Goal: Information Seeking & Learning: Learn about a topic

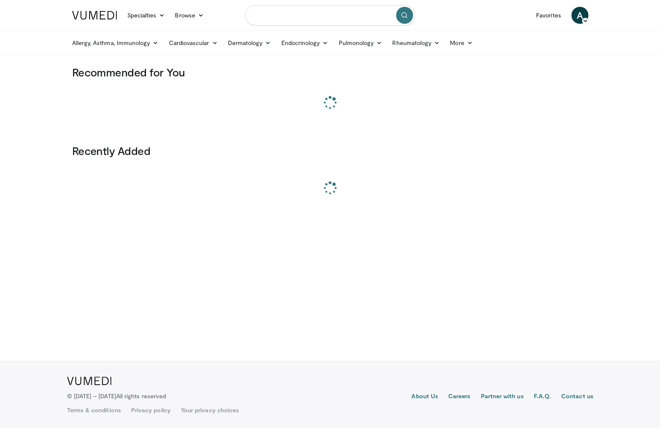
click at [336, 13] on input "Search topics, interventions" at bounding box center [330, 15] width 170 height 20
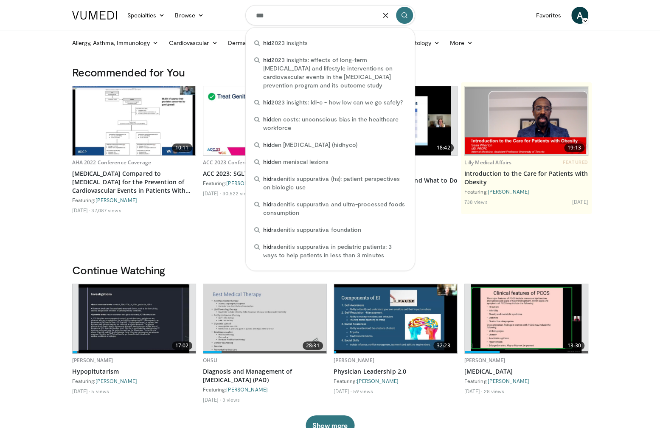
type input "***"
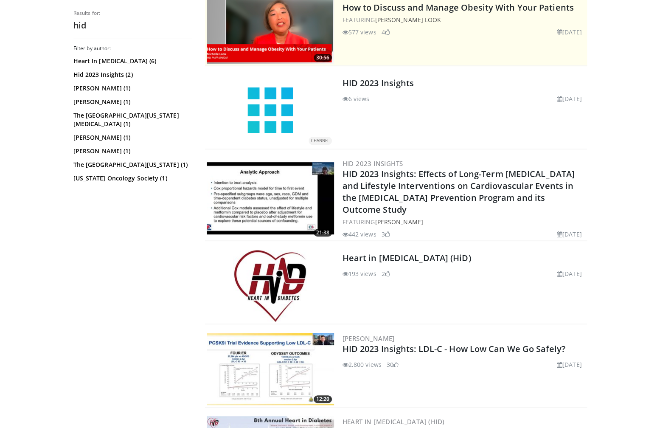
scroll to position [298, 0]
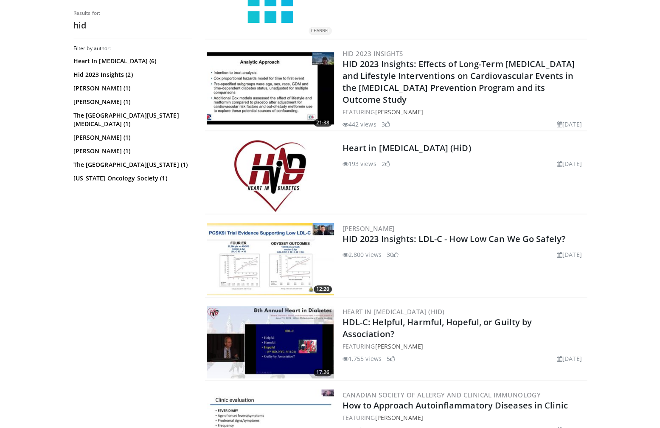
click at [413, 140] on div "Heart in Diabetes (HiD) 193 views October 1, 2024 2" at bounding box center [464, 176] width 243 height 72
click at [412, 142] on link "Heart in Diabetes (HiD)" at bounding box center [407, 147] width 129 height 11
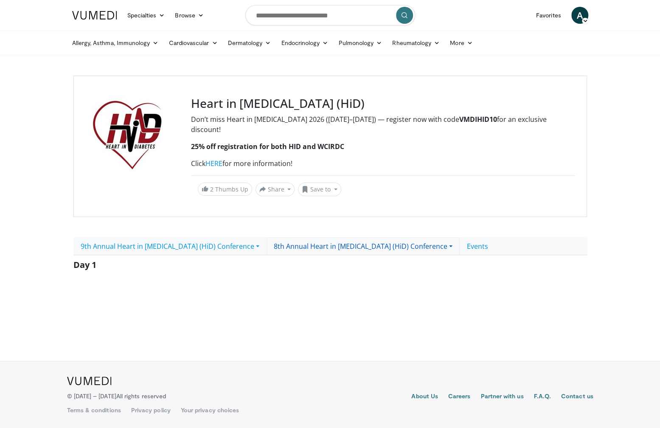
click at [397, 237] on link "8th Annual Heart in Diabetes (HiD) Conference" at bounding box center [363, 246] width 193 height 18
click at [233, 237] on link "9th Annual Heart in Diabetes (HiD) Conference" at bounding box center [169, 246] width 193 height 18
click at [215, 314] on body "Specialties Adult & Family Medicine Allergy, Asthma, Immunology Anesthesiology …" at bounding box center [330, 214] width 660 height 428
click at [379, 419] on footer "About Us Careers Partner with us F.A.Q. Contact us Terms & conditions Privacy p…" at bounding box center [330, 394] width 660 height 67
click at [324, 15] on input "Search topics, interventions" at bounding box center [330, 15] width 170 height 20
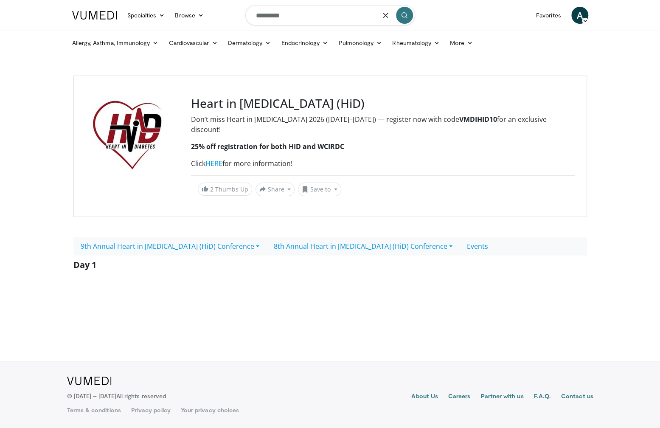
type input "*********"
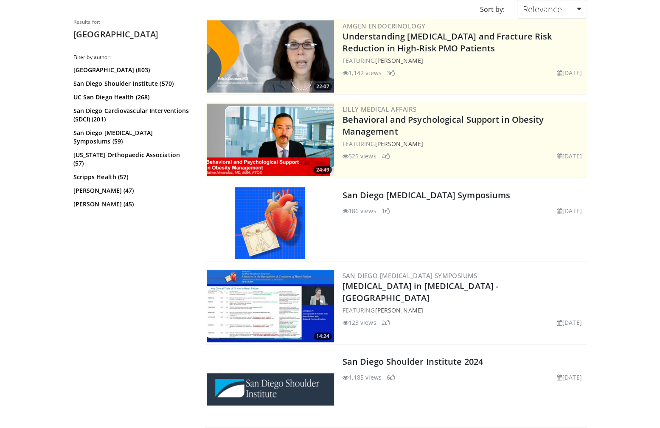
scroll to position [107, 0]
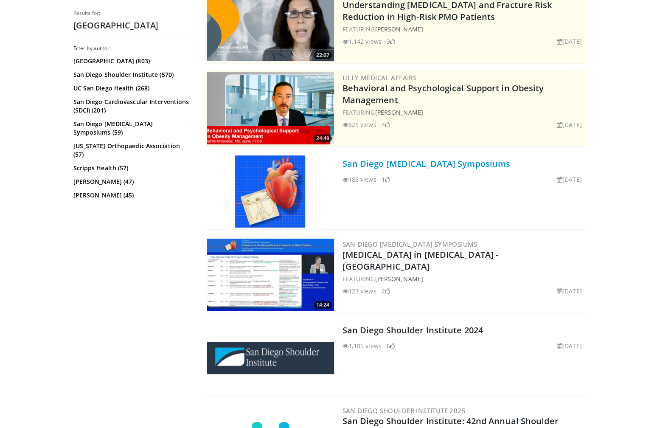
click at [427, 162] on link "San Diego Heart Failure Symposiums" at bounding box center [427, 163] width 168 height 11
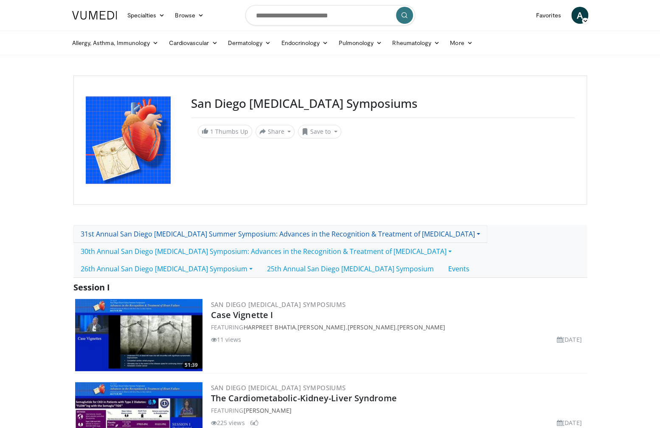
click at [165, 235] on link "31st Annual San Diego [MEDICAL_DATA] Summer Symposium: Advances in the Recognit…" at bounding box center [280, 234] width 414 height 18
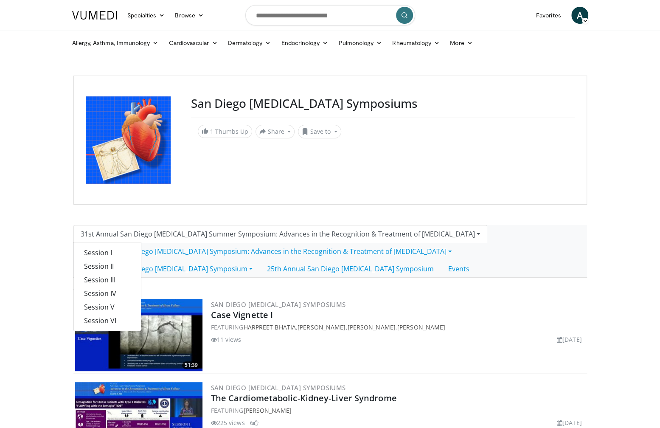
click at [423, 193] on div "San Diego [MEDICAL_DATA] Symposiums 1 Thumbs Up Share San Diego [MEDICAL_DATA] …" at bounding box center [330, 140] width 514 height 129
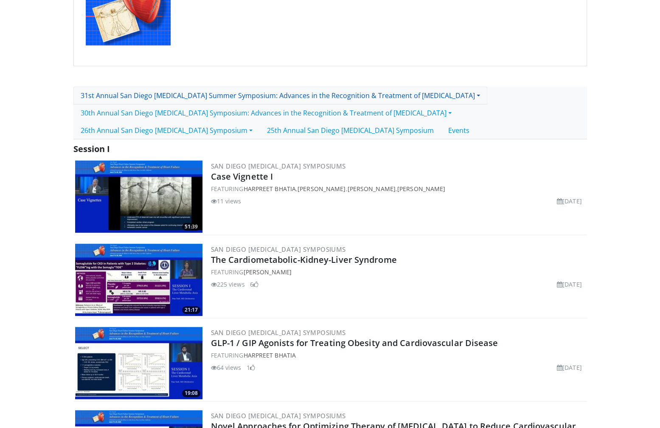
scroll to position [155, 0]
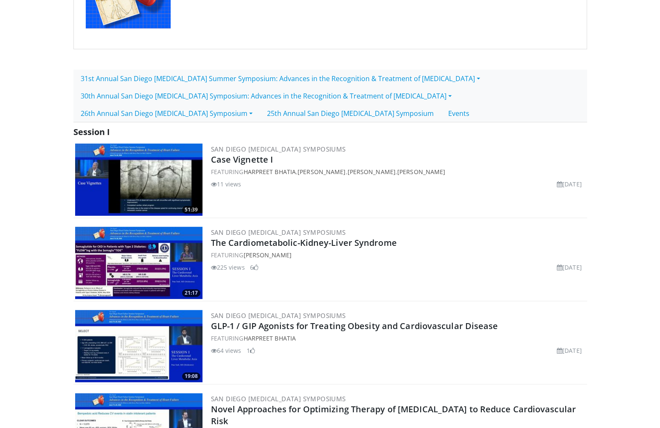
drag, startPoint x: 529, startPoint y: 179, endPoint x: 590, endPoint y: 178, distance: 61.1
click at [586, 181] on div "51:39 San Diego Heart Failure Symposiums Case Vignette I FEATURING Harpreet Bha…" at bounding box center [330, 180] width 514 height 76
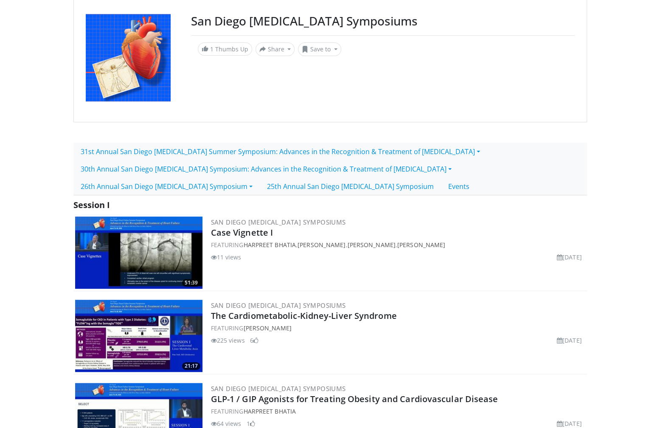
scroll to position [87, 0]
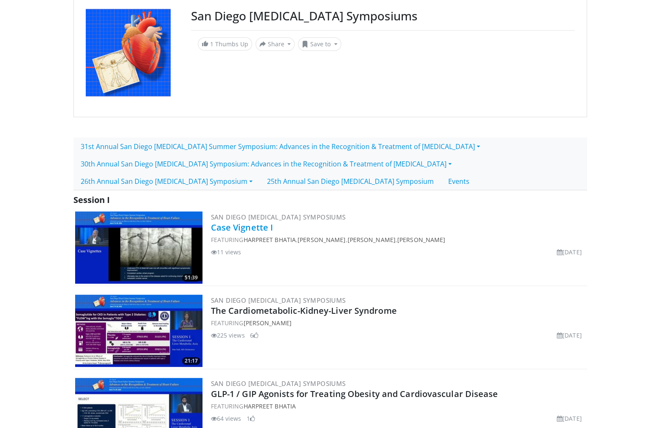
click at [261, 226] on link "Case Vignette I" at bounding box center [242, 227] width 62 height 11
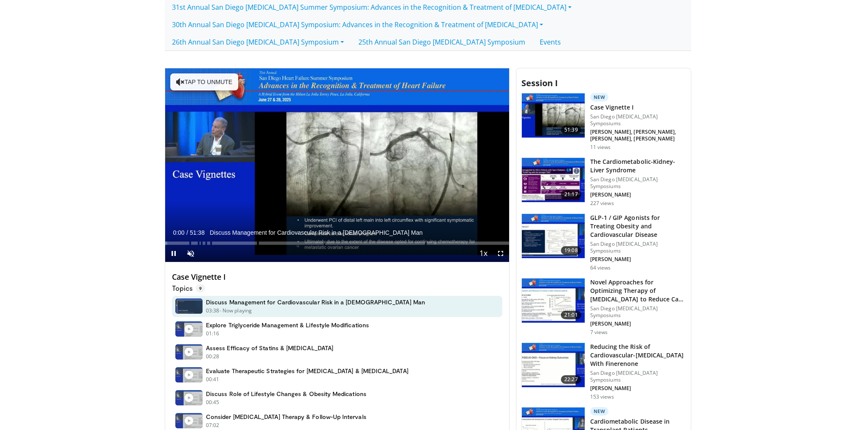
scroll to position [220, 0]
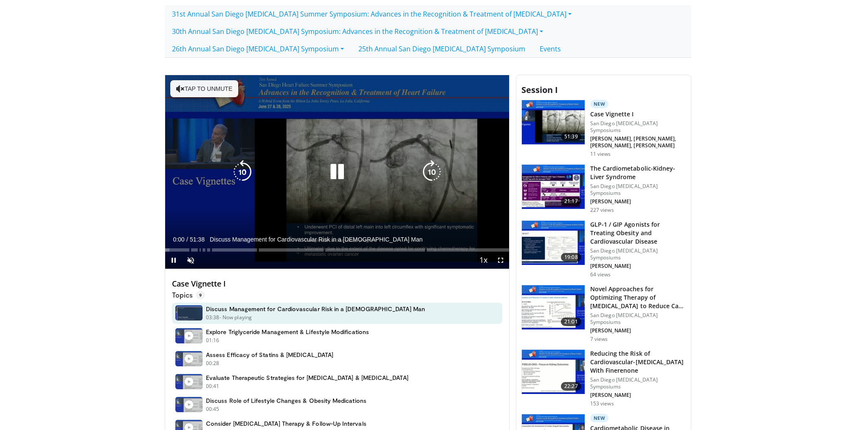
click at [357, 173] on div "Video Player" at bounding box center [337, 171] width 206 height 17
click at [335, 171] on icon "Video Player" at bounding box center [337, 172] width 24 height 24
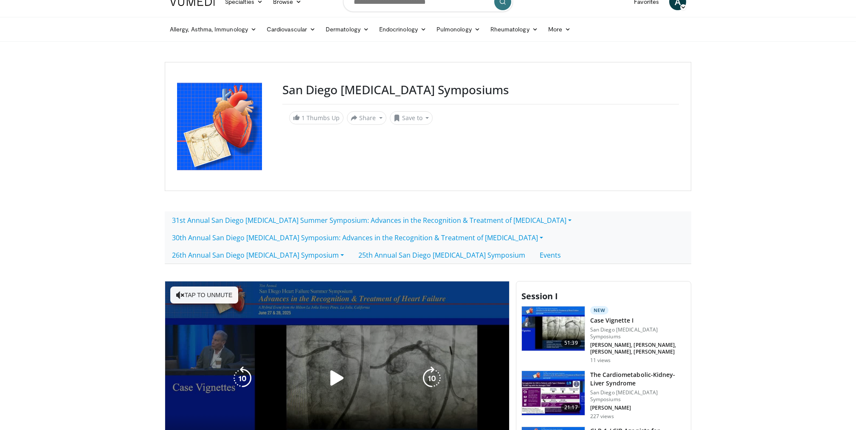
scroll to position [0, 0]
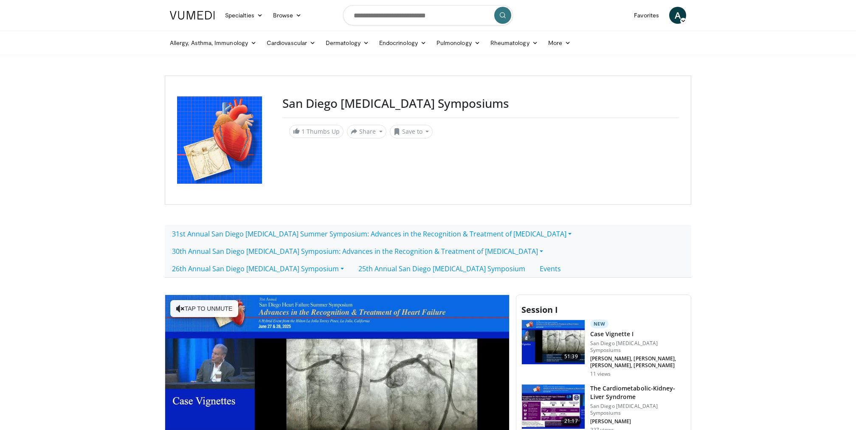
click at [201, 13] on img at bounding box center [192, 15] width 45 height 8
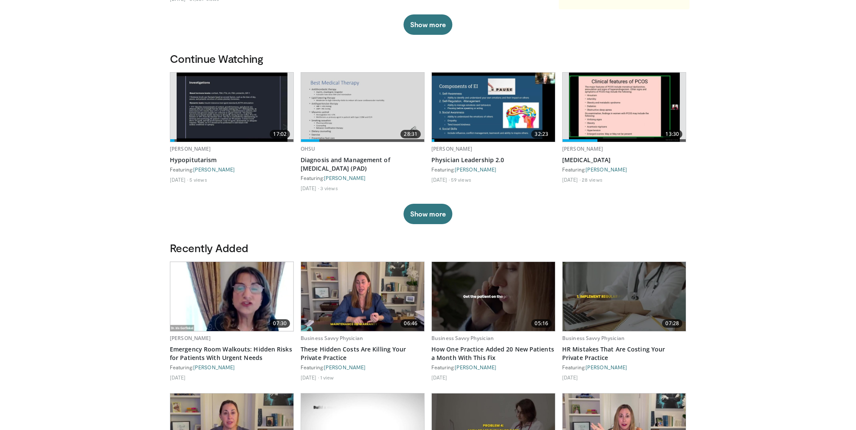
scroll to position [214, 0]
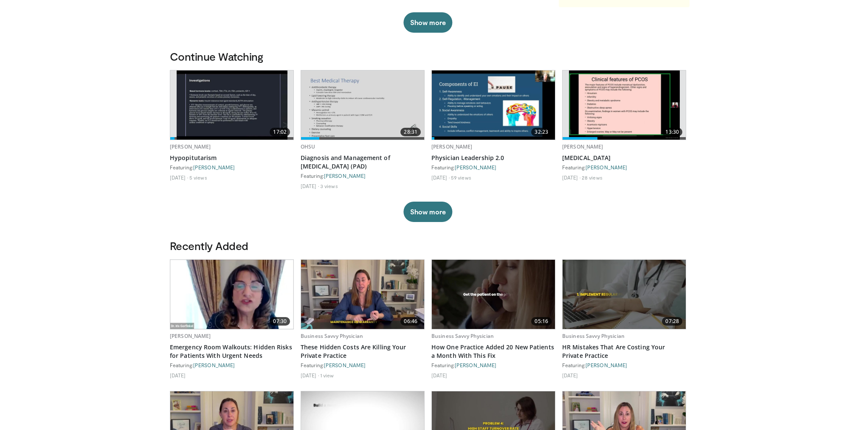
click at [211, 298] on img at bounding box center [231, 294] width 123 height 69
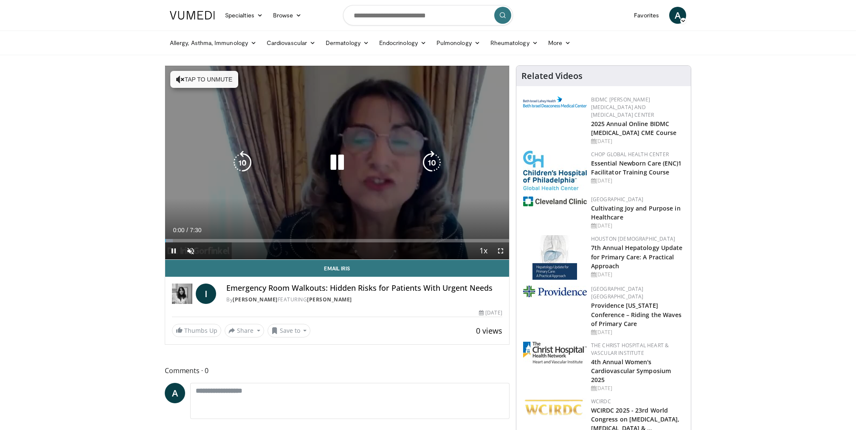
click at [338, 160] on icon "Video Player" at bounding box center [337, 163] width 24 height 24
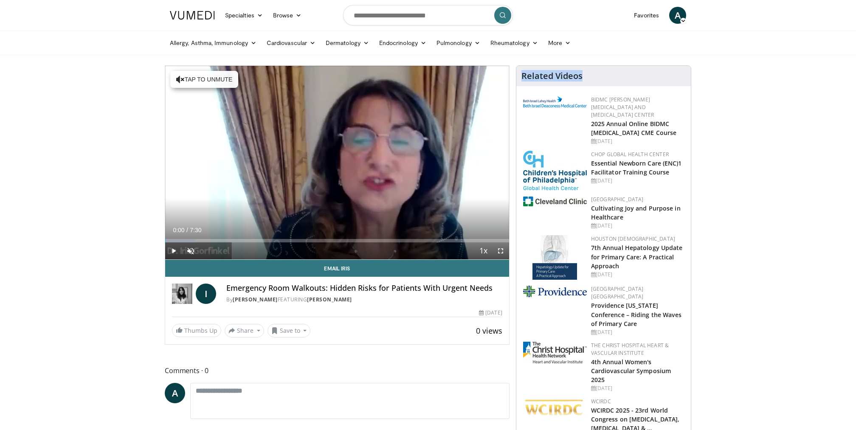
drag, startPoint x: 523, startPoint y: 75, endPoint x: 595, endPoint y: 77, distance: 71.8
click at [595, 77] on div "Related Videos" at bounding box center [603, 76] width 164 height 10
click at [352, 366] on span "Comments 0" at bounding box center [337, 370] width 345 height 11
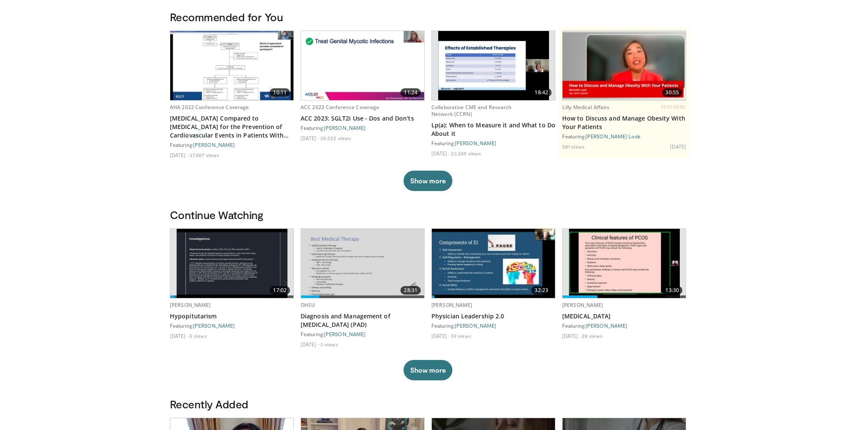
scroll to position [67, 0]
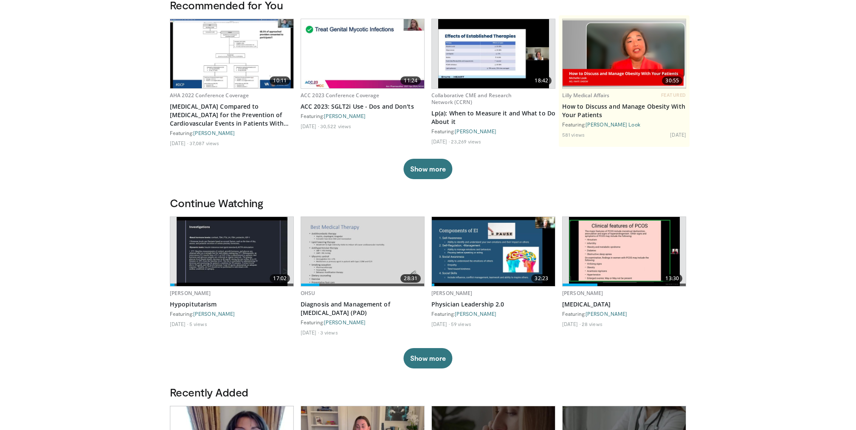
click at [242, 253] on img at bounding box center [232, 251] width 111 height 69
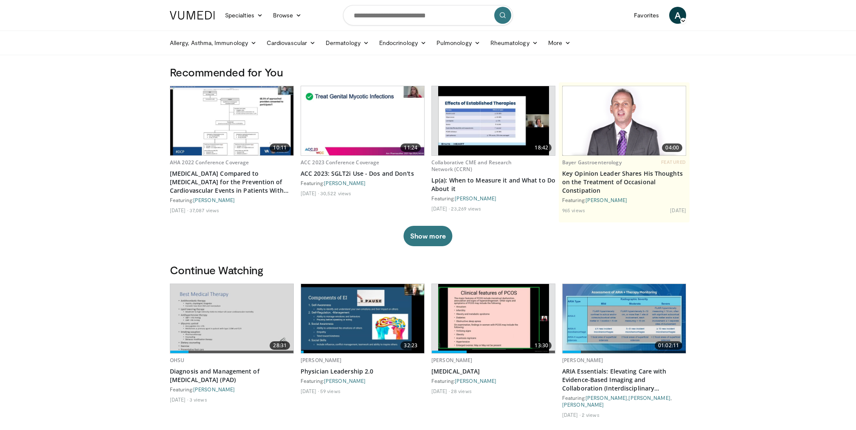
click at [373, 307] on img at bounding box center [362, 318] width 123 height 69
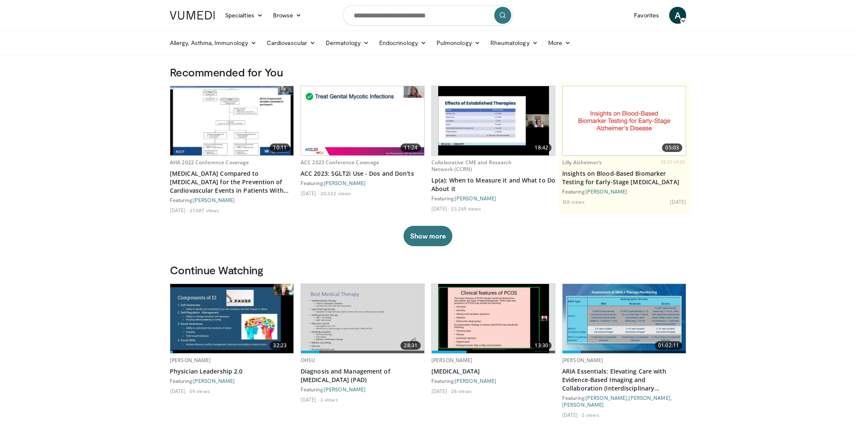
click at [638, 312] on img at bounding box center [623, 318] width 123 height 69
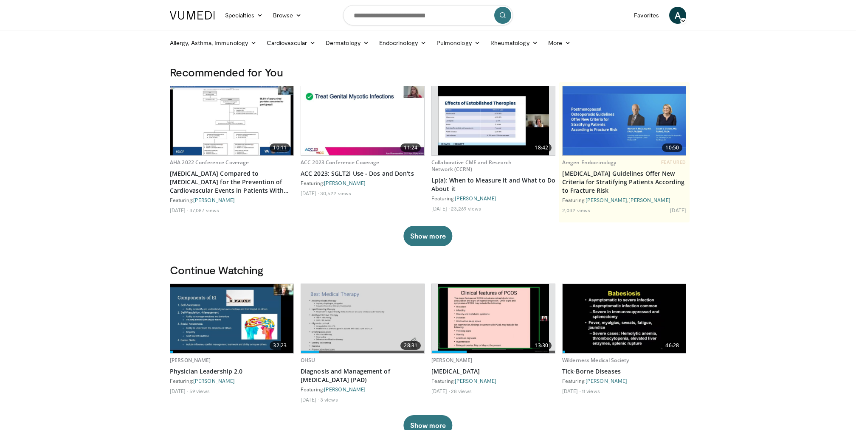
click at [596, 128] on img at bounding box center [623, 120] width 123 height 69
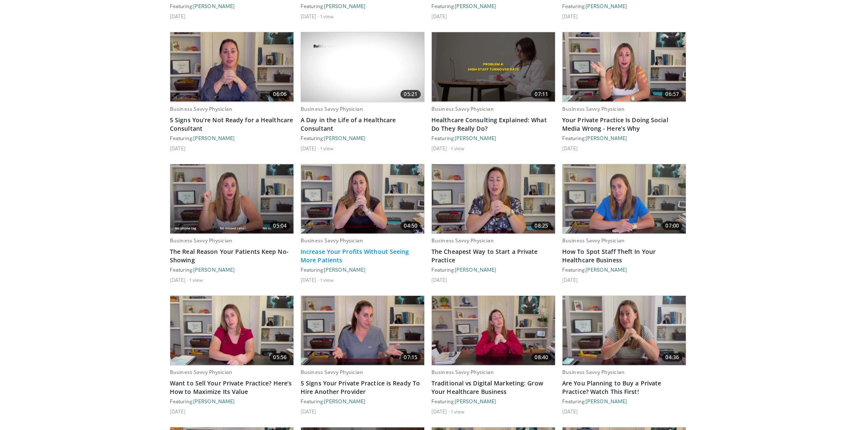
scroll to position [967, 0]
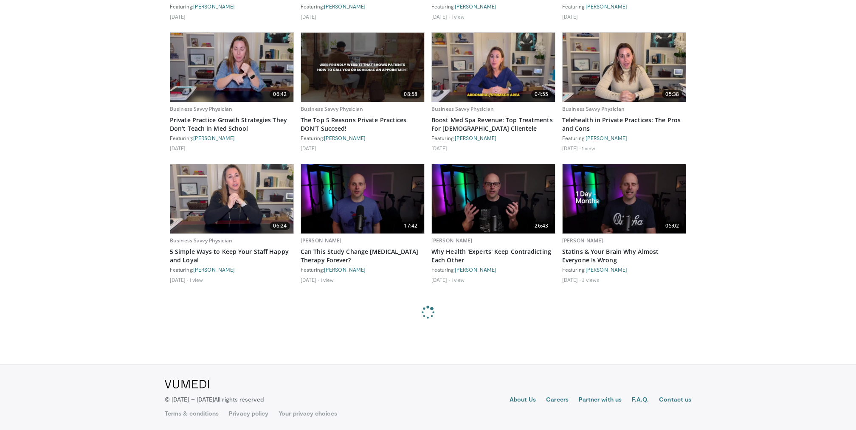
click at [362, 208] on img at bounding box center [362, 198] width 123 height 69
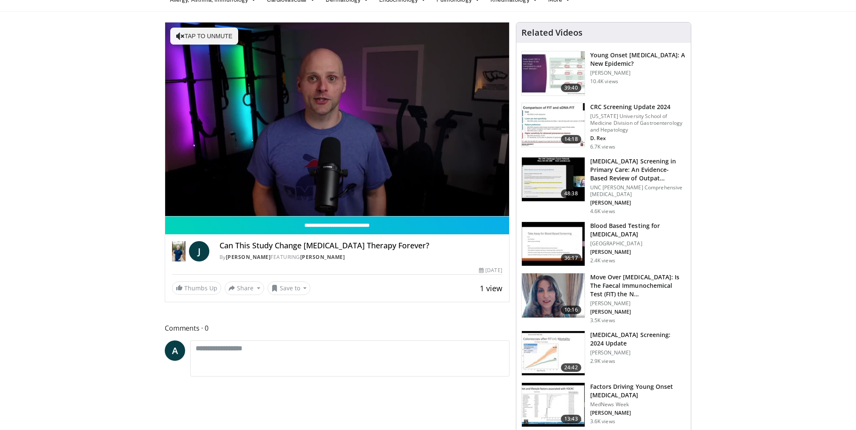
scroll to position [21, 0]
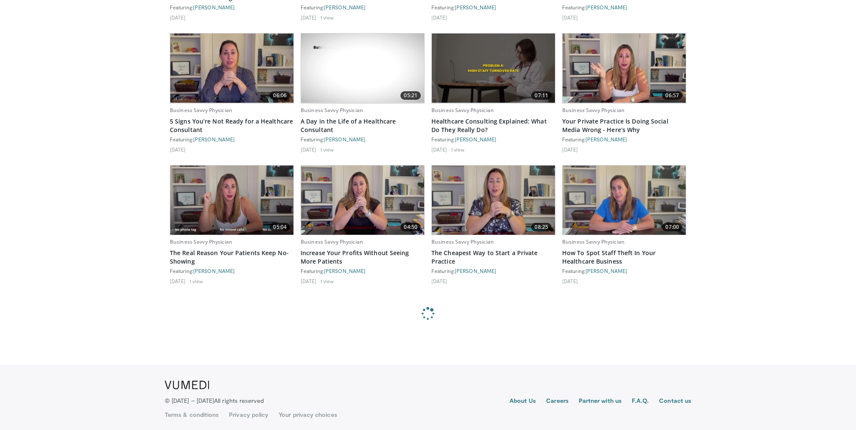
scroll to position [573, 0]
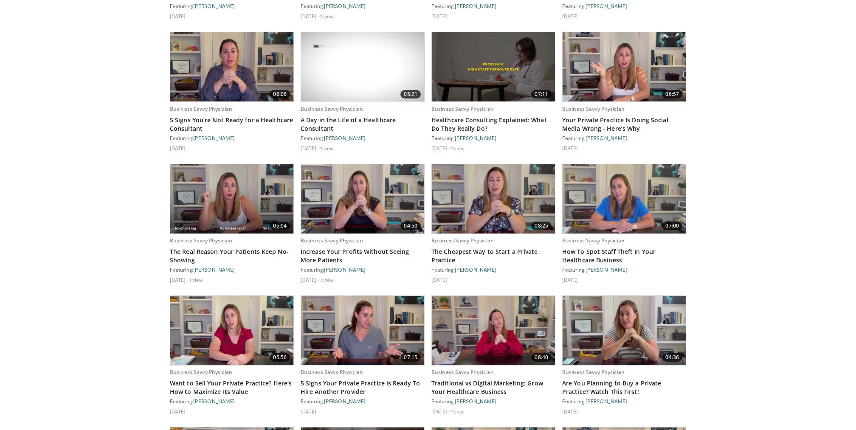
click at [477, 180] on img at bounding box center [493, 198] width 123 height 69
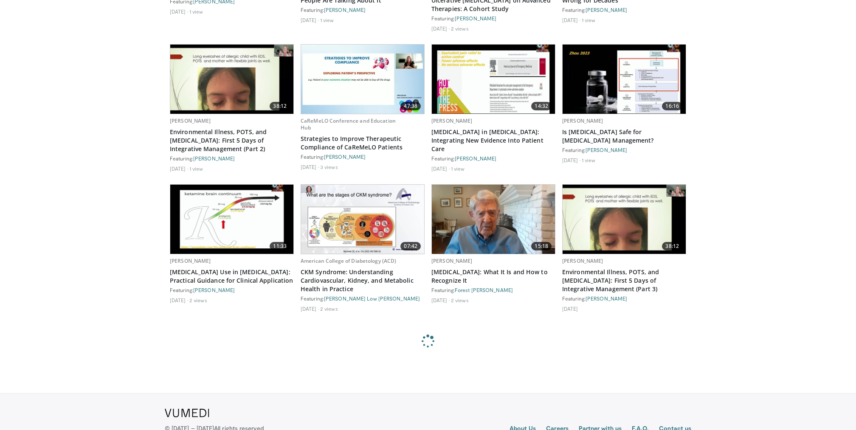
scroll to position [1348, 0]
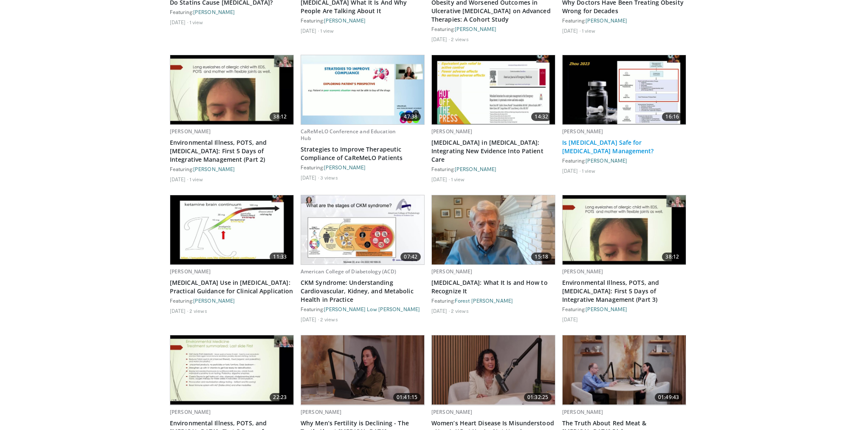
click at [593, 142] on link "Is [MEDICAL_DATA] Safe for [MEDICAL_DATA] Management?" at bounding box center [624, 146] width 124 height 17
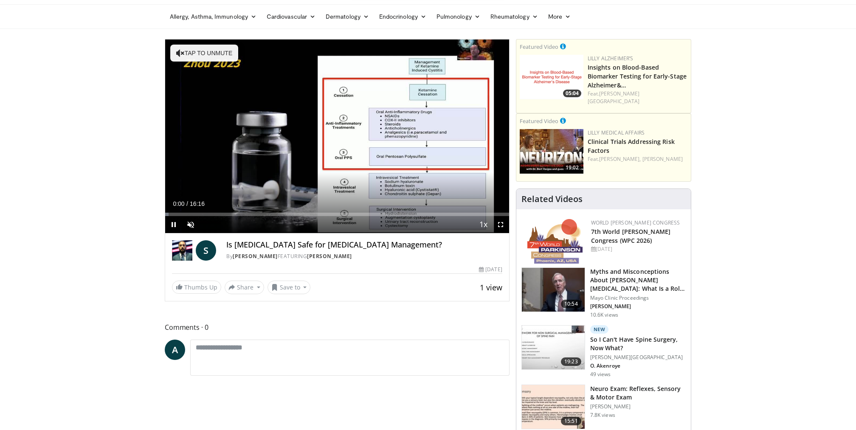
scroll to position [27, 0]
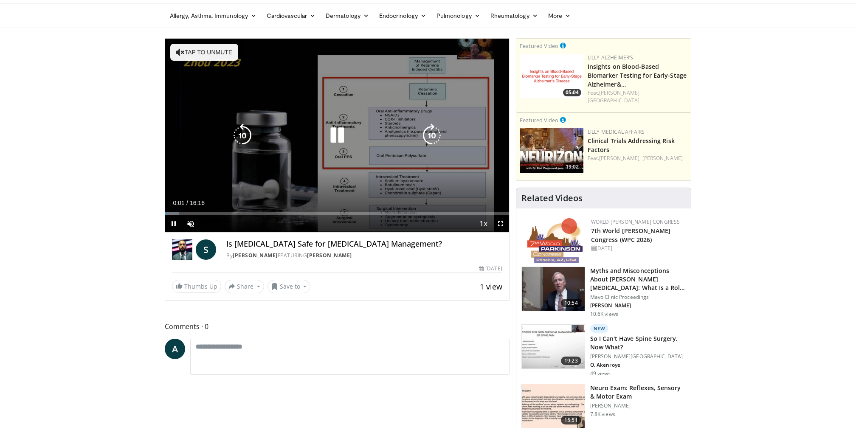
click at [322, 150] on div "10 seconds Tap to unmute" at bounding box center [337, 136] width 344 height 194
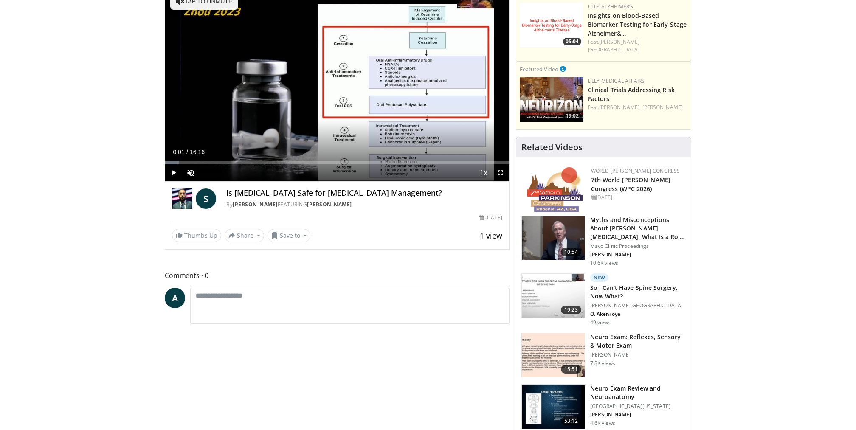
scroll to position [0, 0]
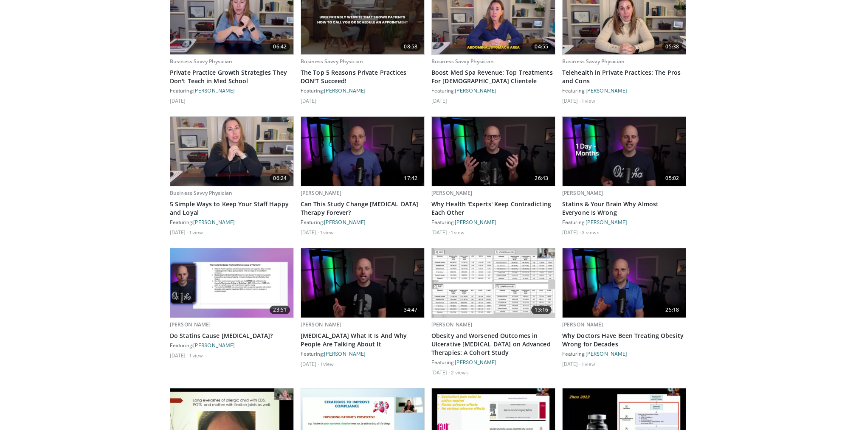
scroll to position [1387, 0]
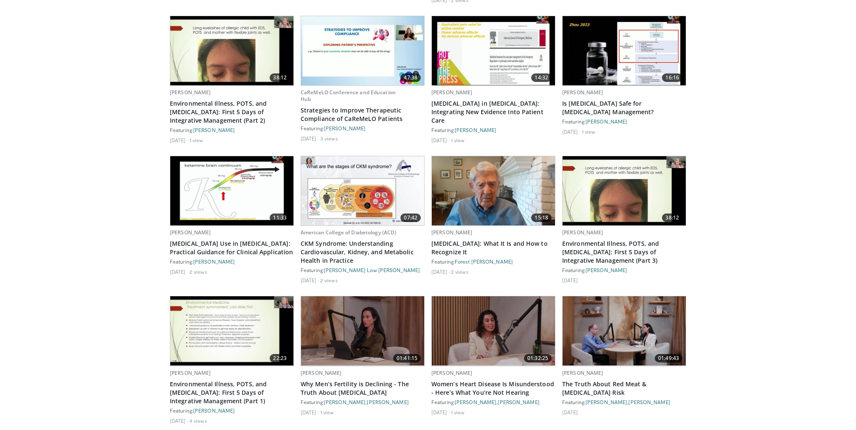
click at [371, 199] on img at bounding box center [362, 190] width 123 height 69
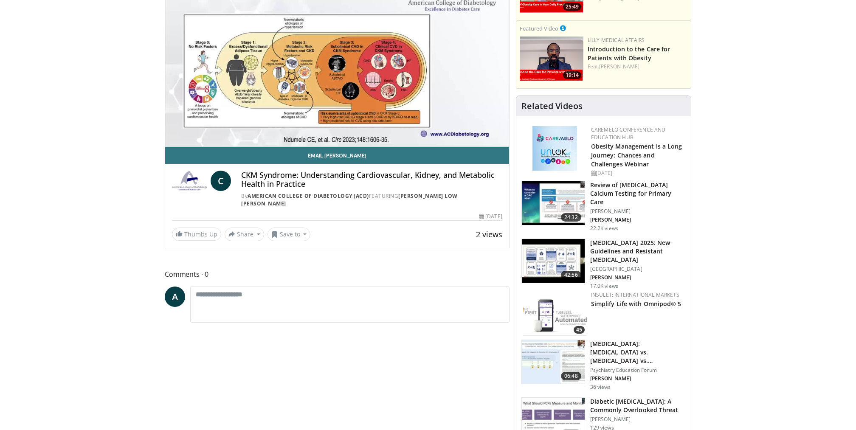
scroll to position [110, 0]
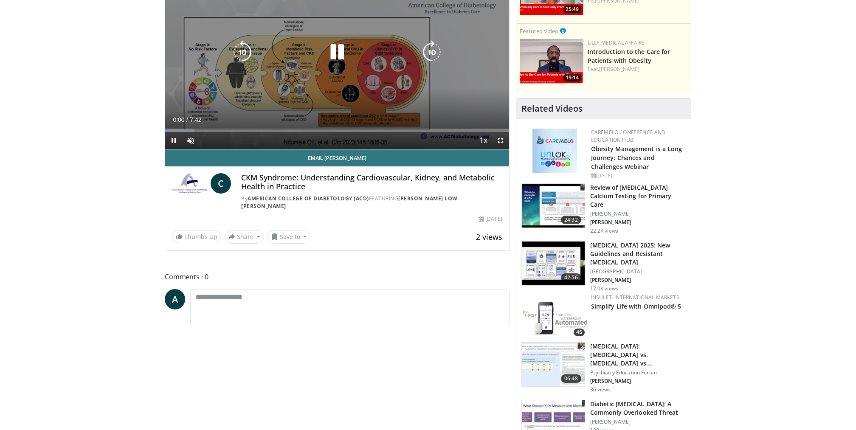
click at [295, 53] on div "Video Player" at bounding box center [337, 52] width 206 height 17
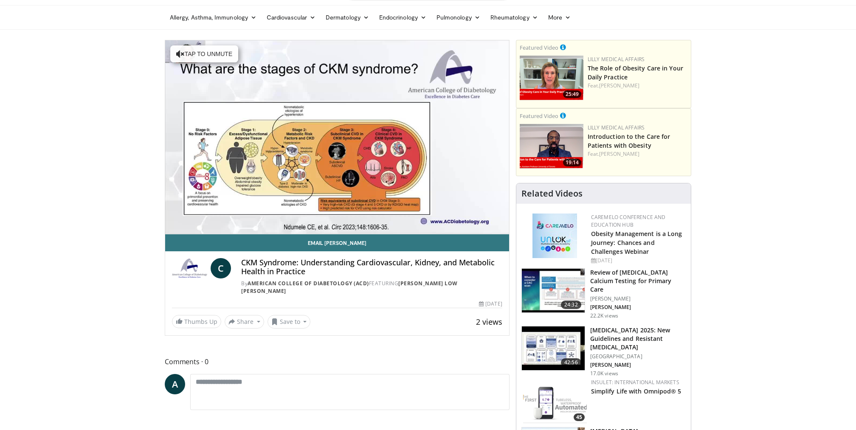
scroll to position [0, 0]
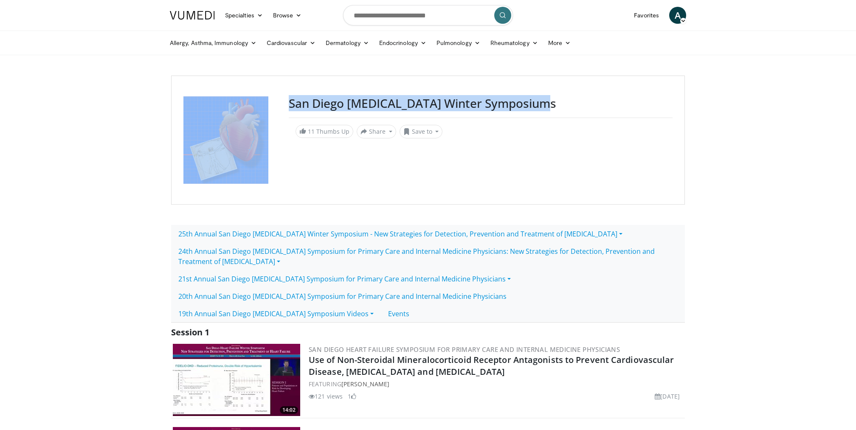
drag, startPoint x: 545, startPoint y: 98, endPoint x: 288, endPoint y: 83, distance: 257.3
click at [288, 83] on div "San Diego Heart Failure Winter Symposiums 11 Thumbs Up Share San Diego Heart Fa…" at bounding box center [428, 140] width 514 height 129
copy div "San Diego Heart Failure Winter Symposiums"
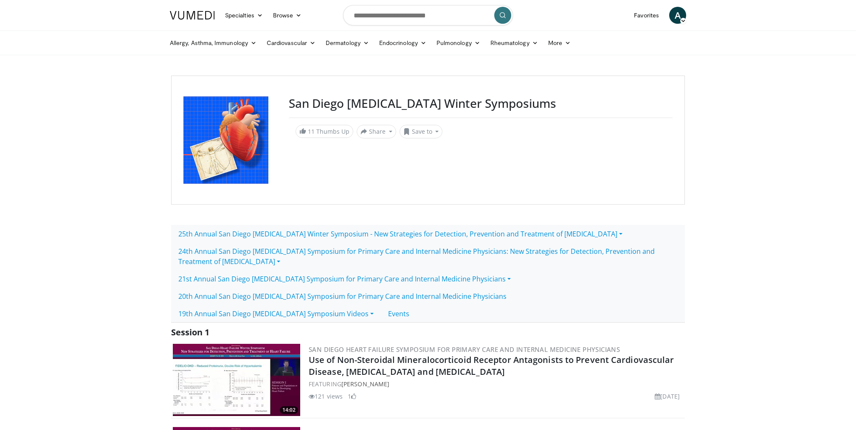
click at [318, 103] on h3 "San Diego Heart Failure Winter Symposiums" at bounding box center [481, 103] width 384 height 14
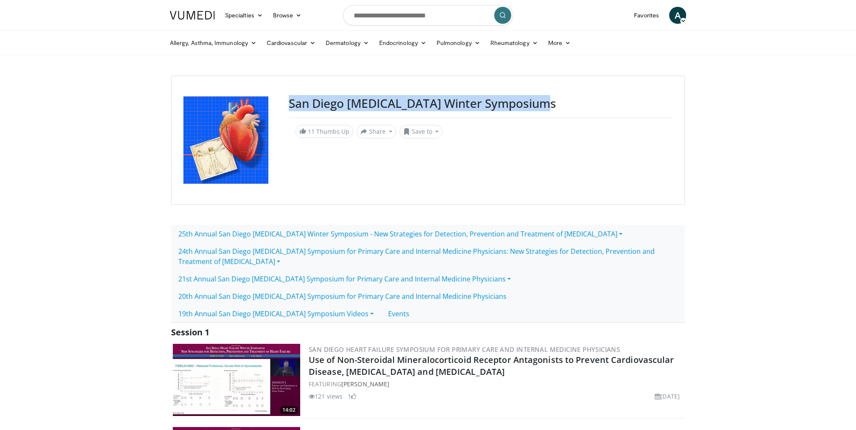
drag, startPoint x: 285, startPoint y: 103, endPoint x: 569, endPoint y: 104, distance: 284.0
click at [569, 104] on div "San Diego Heart Failure Winter Symposiums 11 Thumbs Up Share San Diego Heart Fa…" at bounding box center [428, 140] width 514 height 129
copy div "San Diego Heart Failure Winter Symposiums"
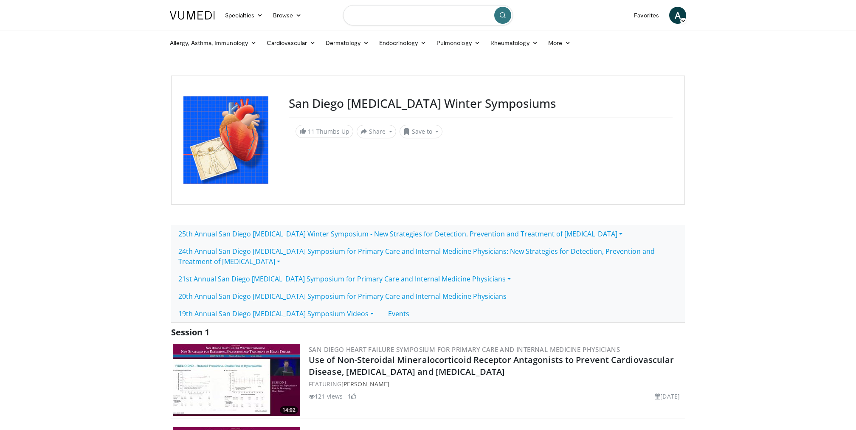
click at [434, 16] on input "Search topics, interventions" at bounding box center [428, 15] width 170 height 20
paste input "**********"
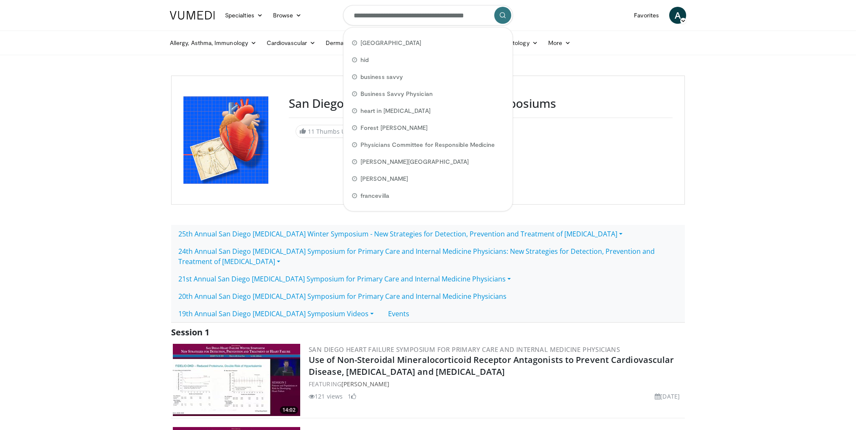
scroll to position [0, 13]
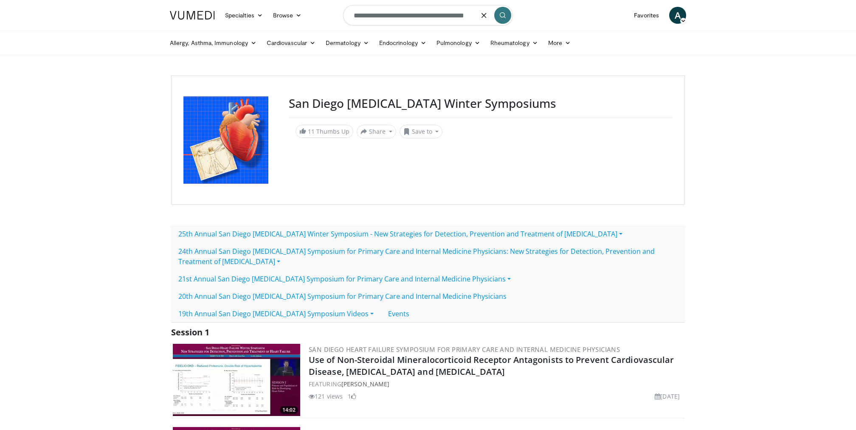
click at [421, 15] on input "**********" at bounding box center [428, 15] width 170 height 20
type input "**********"
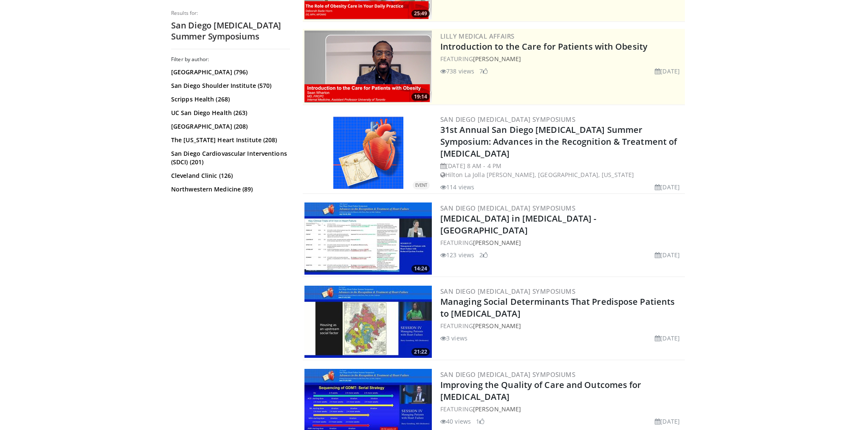
scroll to position [143, 0]
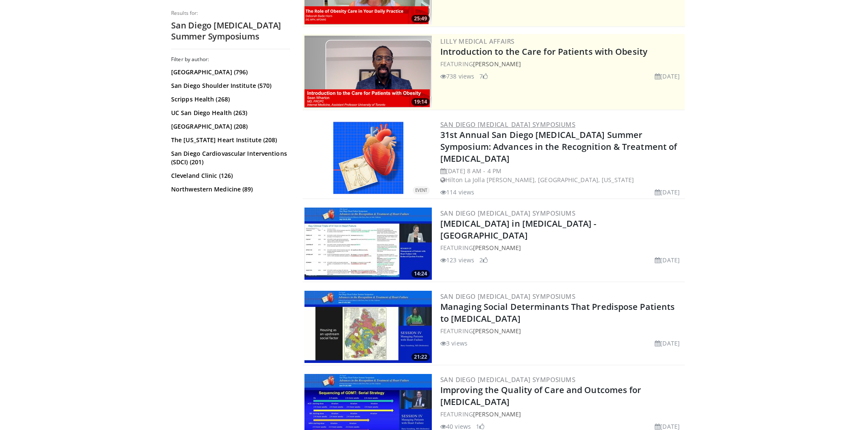
click at [534, 122] on link "San Diego [MEDICAL_DATA] Symposiums" at bounding box center [507, 124] width 135 height 8
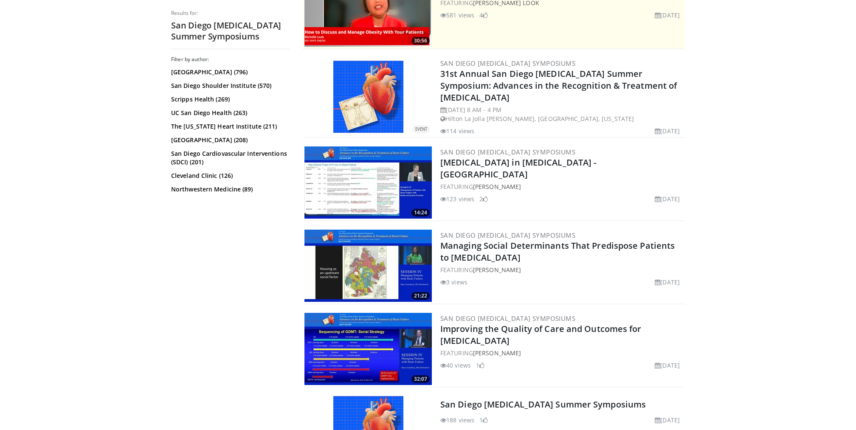
scroll to position [205, 0]
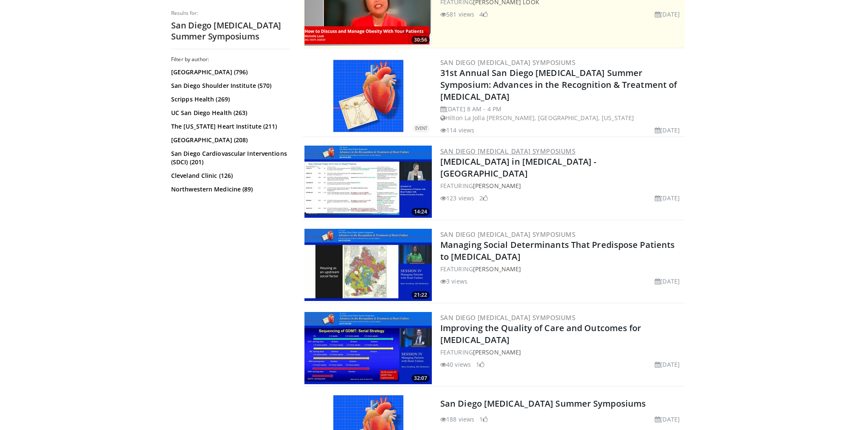
click at [519, 147] on link "San Diego [MEDICAL_DATA] Symposiums" at bounding box center [507, 151] width 135 height 8
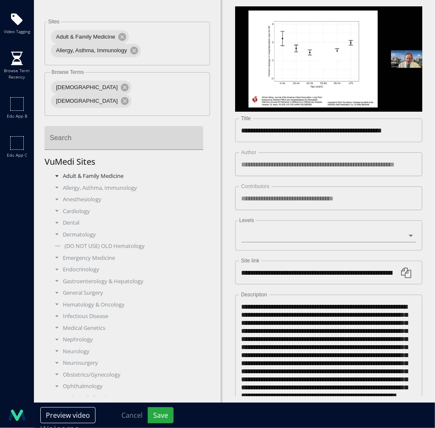
click at [59, 172] on div "Adult & Family Medicine" at bounding box center [127, 176] width 153 height 8
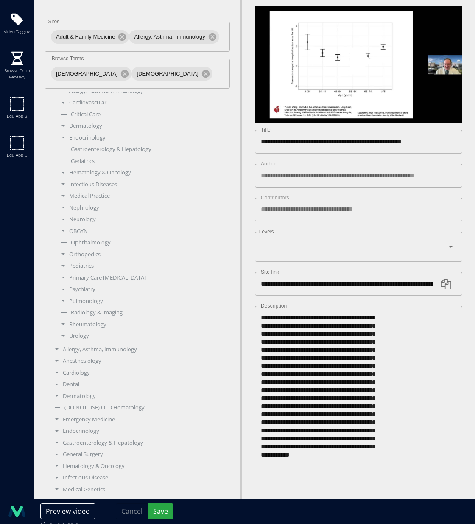
scroll to position [56, 0]
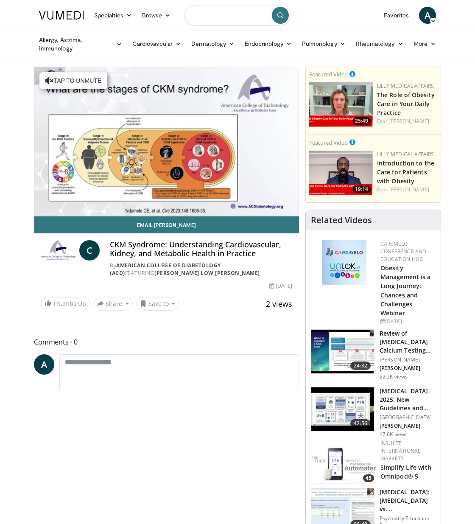
click at [229, 15] on input "Search topics, interventions" at bounding box center [238, 15] width 106 height 20
paste input "***"
type input "**********"
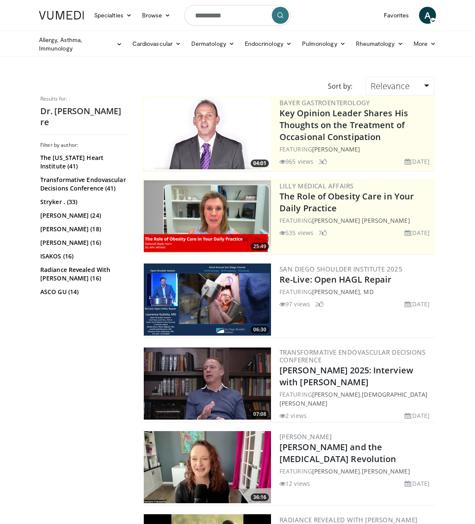
scroll to position [2, 0]
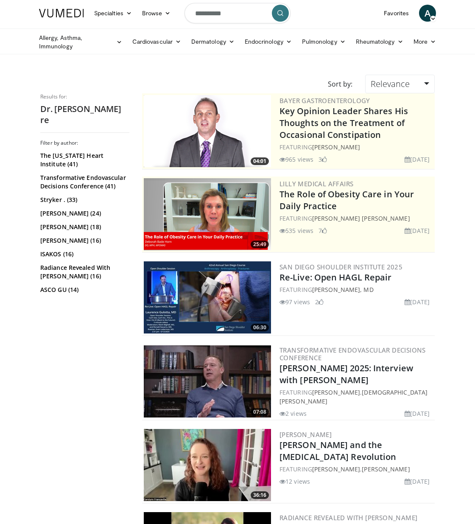
click at [236, 14] on input "**********" at bounding box center [238, 13] width 106 height 20
type input "**********"
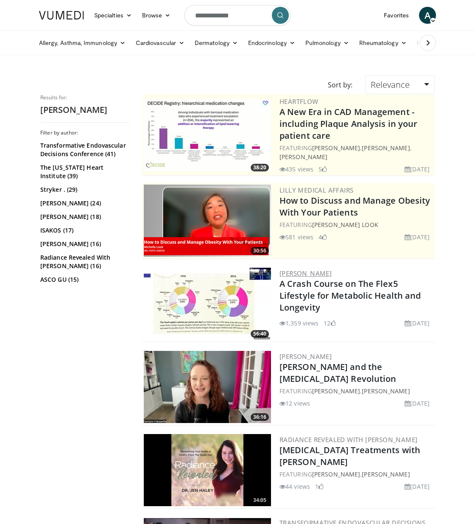
click at [302, 275] on link "[PERSON_NAME]" at bounding box center [306, 273] width 52 height 8
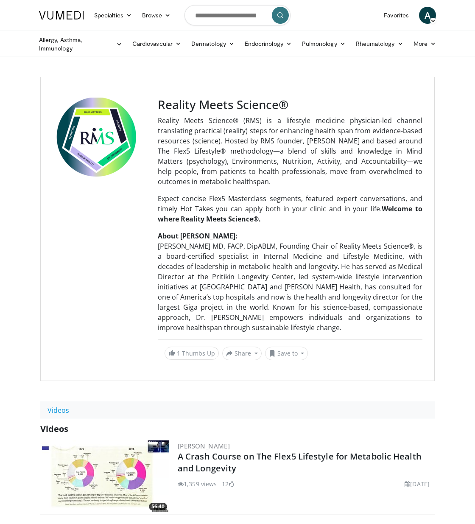
click at [258, 170] on p "Reality Meets Science® (RMS) is a lifestyle medicine physician-led channel tran…" at bounding box center [290, 150] width 265 height 71
click at [250, 112] on div "Reality Meets Science® Reality Meets Science® (RMS) is a lifestyle medicine phy…" at bounding box center [290, 229] width 265 height 263
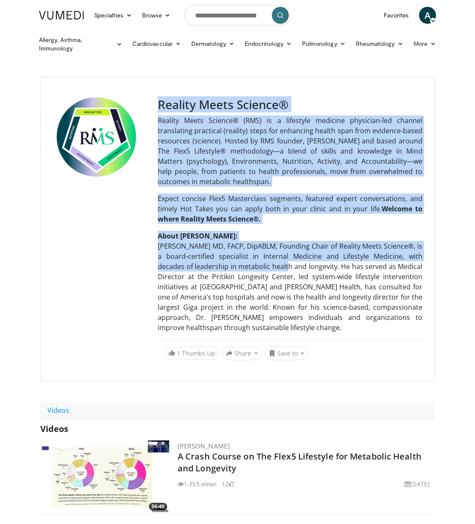
drag, startPoint x: 143, startPoint y: 255, endPoint x: 324, endPoint y: 304, distance: 187.8
click at [286, 280] on div "Reality Meets Science® Reality Meets Science® (RMS) is a lifestyle medicine phy…" at bounding box center [237, 229] width 395 height 304
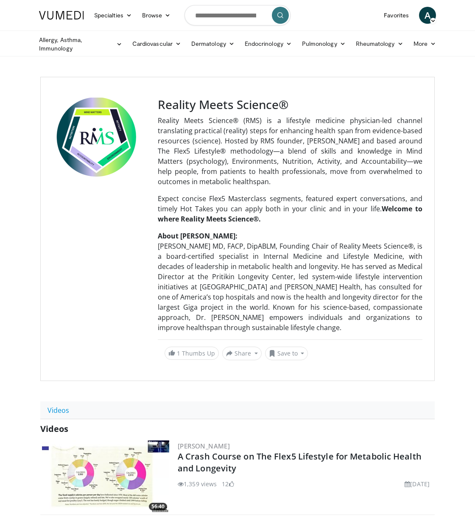
drag, startPoint x: 328, startPoint y: 303, endPoint x: 39, endPoint y: 34, distance: 395.2
click at [327, 303] on p "About Dr. Rifai: Tom Rifai MD, FACP, DipABLM, Founding Chair of Reality Meets S…" at bounding box center [290, 282] width 265 height 102
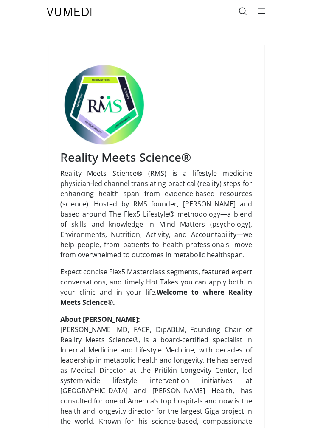
click at [208, 68] on div at bounding box center [156, 107] width 192 height 85
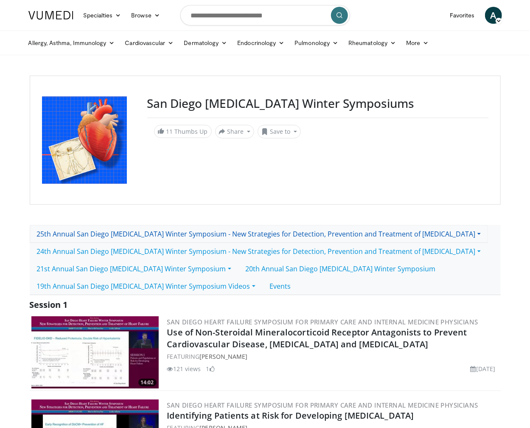
click at [452, 230] on link "25th Annual San Diego [MEDICAL_DATA] Winter Symposium - New Strategies for Dete…" at bounding box center [259, 234] width 458 height 18
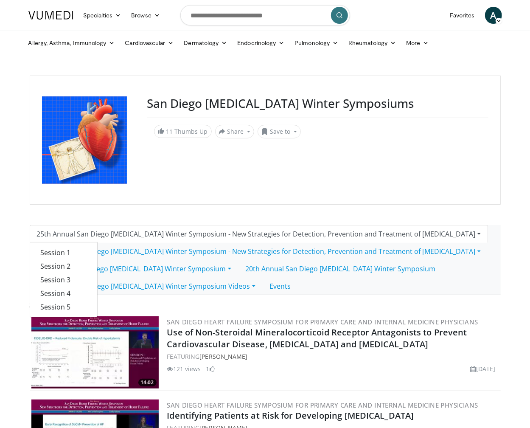
click at [477, 197] on div "San Diego Heart Failure Winter Symposiums 11 Thumbs Up Share San Diego Heart Fa…" at bounding box center [265, 140] width 471 height 129
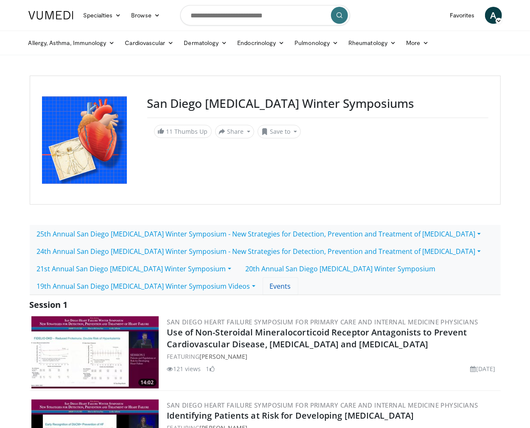
click at [268, 284] on link "Events" at bounding box center [281, 286] width 36 height 18
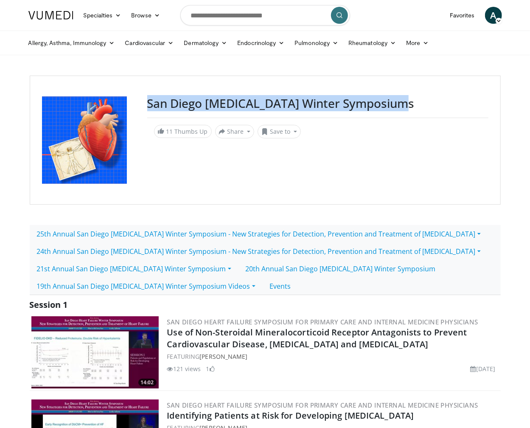
drag, startPoint x: 401, startPoint y: 101, endPoint x: 144, endPoint y: 100, distance: 257.2
click at [144, 100] on div "San Diego Heart Failure Winter Symposiums 11 Thumbs Up Share San Diego Heart Fa…" at bounding box center [265, 140] width 471 height 129
copy div "San Diego [MEDICAL_DATA] Winter Symposiums"
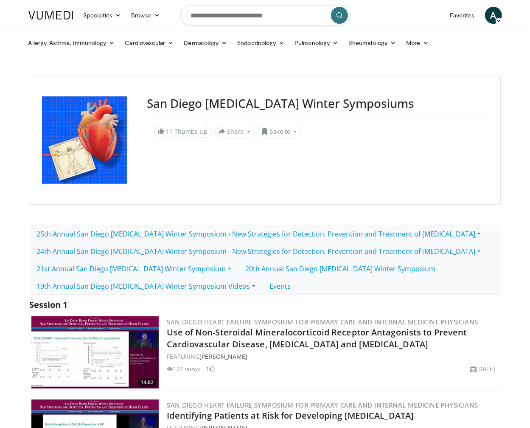
click at [271, 98] on h3 "San Diego [MEDICAL_DATA] Winter Symposiums" at bounding box center [317, 103] width 341 height 14
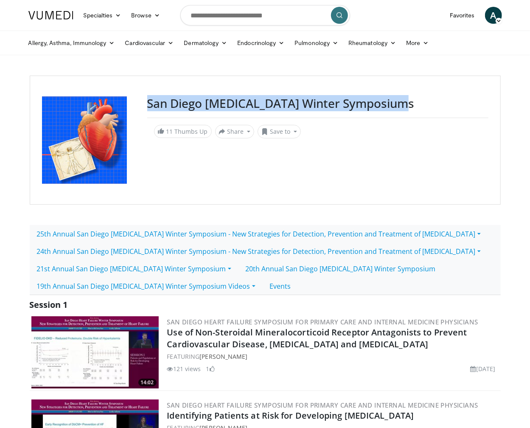
drag, startPoint x: 402, startPoint y: 106, endPoint x: 141, endPoint y: 107, distance: 261.0
click at [141, 107] on div "San Diego Heart Failure Winter Symposiums 11 Thumbs Up Share San Diego Heart Fa…" at bounding box center [265, 140] width 471 height 129
copy div "San Diego [MEDICAL_DATA] Winter Symposiums"
click at [268, 285] on link "Events" at bounding box center [281, 286] width 36 height 18
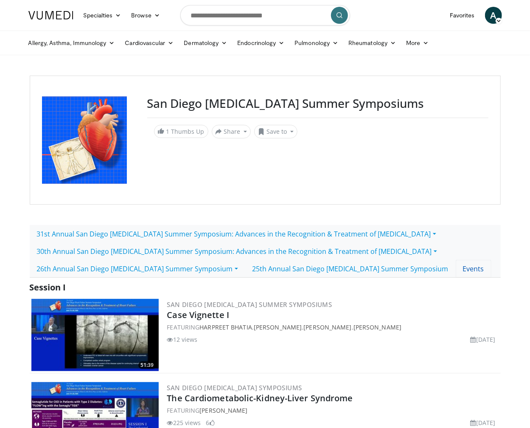
click at [456, 267] on link "Events" at bounding box center [474, 269] width 36 height 18
click at [413, 99] on h3 "San Diego Heart Failure Summer Symposiums" at bounding box center [317, 103] width 341 height 14
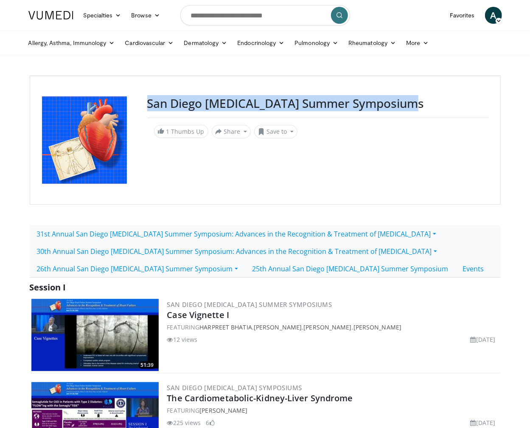
drag, startPoint x: 408, startPoint y: 107, endPoint x: 141, endPoint y: 98, distance: 267.6
click at [141, 98] on div "San Diego Heart Failure Summer Symposiums 1 Thumbs Up Share San Diego Heart Fai…" at bounding box center [265, 140] width 471 height 129
copy div "San Diego [MEDICAL_DATA] Summer Symposiums"
click at [456, 270] on link "Events" at bounding box center [474, 269] width 36 height 18
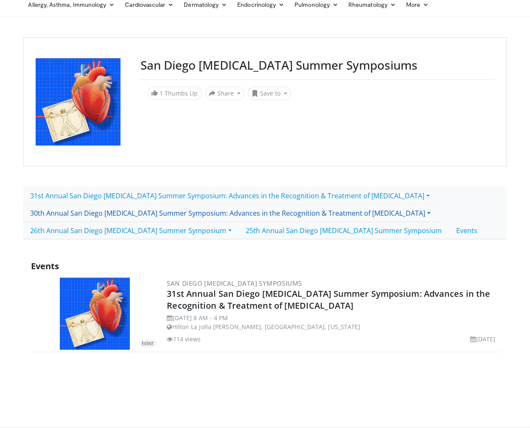
scroll to position [37, 0]
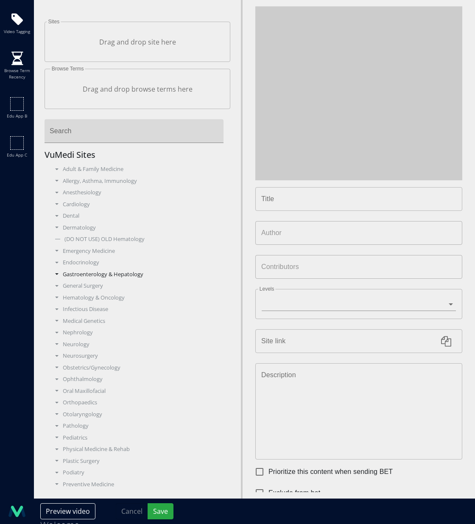
type input "**********"
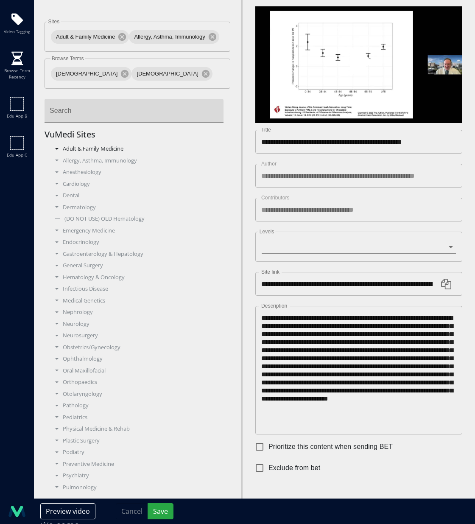
click at [59, 148] on div "Adult & Family Medicine" at bounding box center [137, 149] width 173 height 8
